Goal: Task Accomplishment & Management: Use online tool/utility

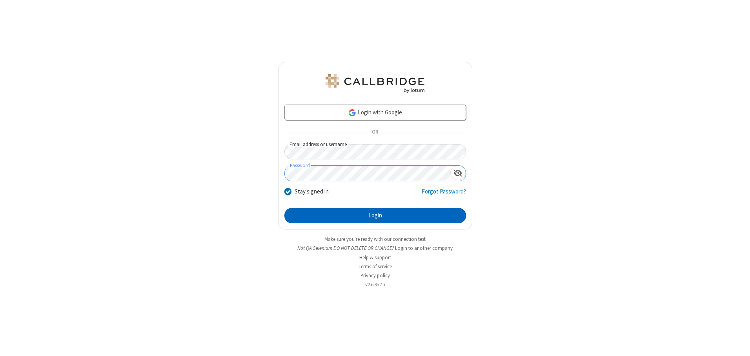
click at [375, 216] on button "Login" at bounding box center [375, 216] width 182 height 16
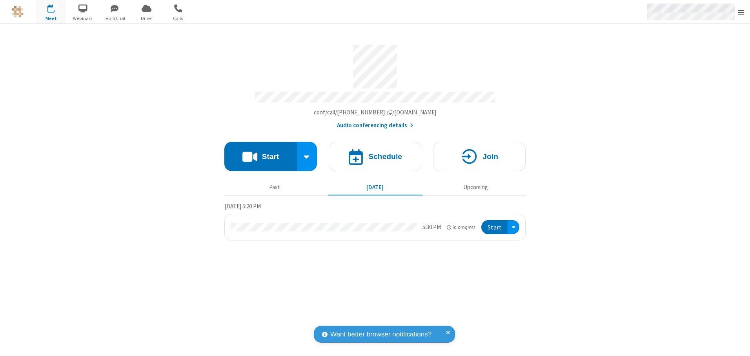
click at [741, 12] on span "Open menu" at bounding box center [740, 13] width 6 height 8
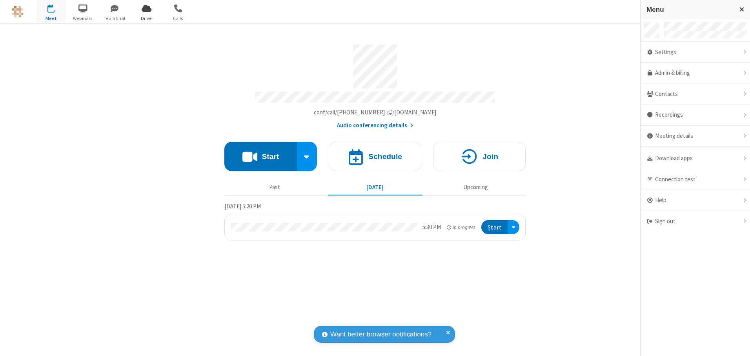
click at [146, 18] on span "Drive" at bounding box center [146, 18] width 29 height 7
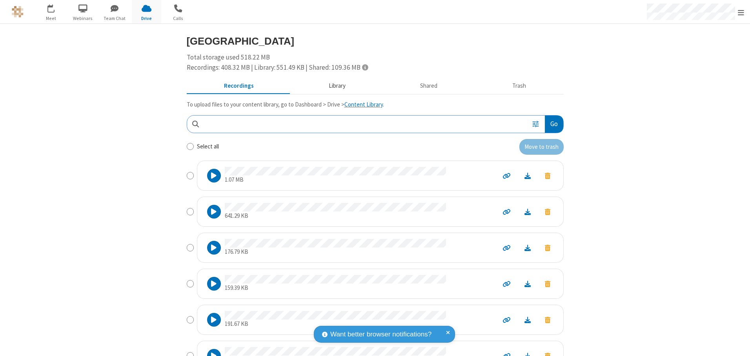
click at [333, 86] on button "Library" at bounding box center [337, 86] width 92 height 15
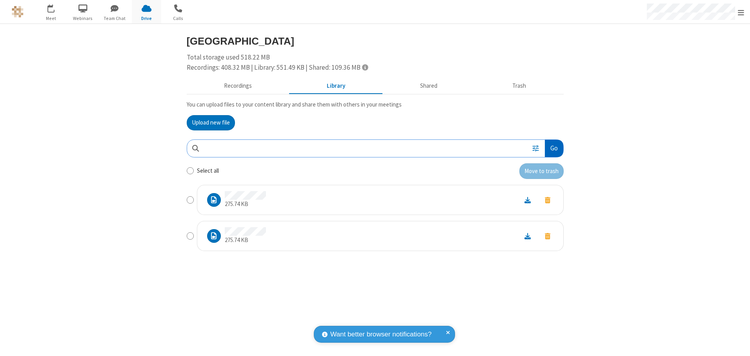
click at [553, 148] on button "Go" at bounding box center [554, 149] width 18 height 18
click at [211, 123] on button "Upload new file" at bounding box center [211, 123] width 48 height 16
